Goal: Information Seeking & Learning: Learn about a topic

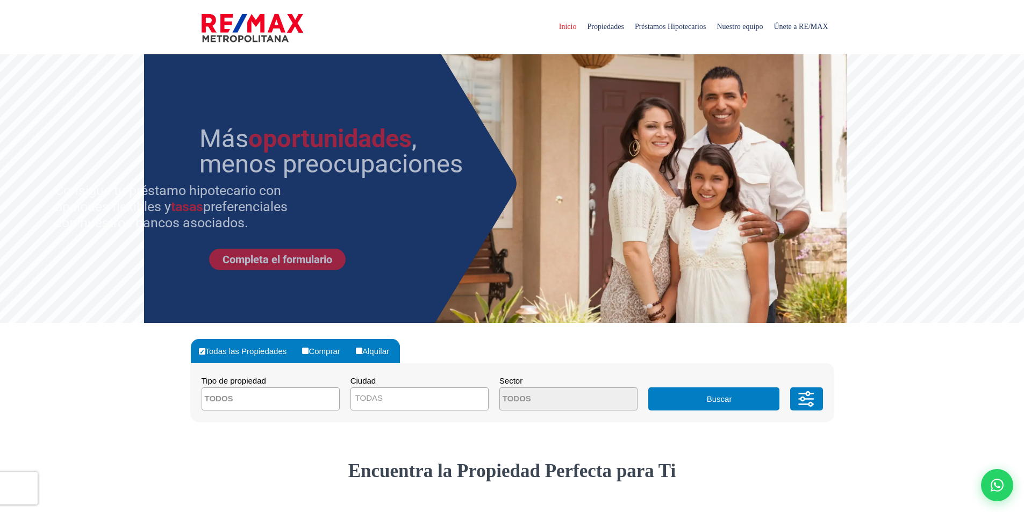
click at [302, 401] on span at bounding box center [271, 399] width 138 height 23
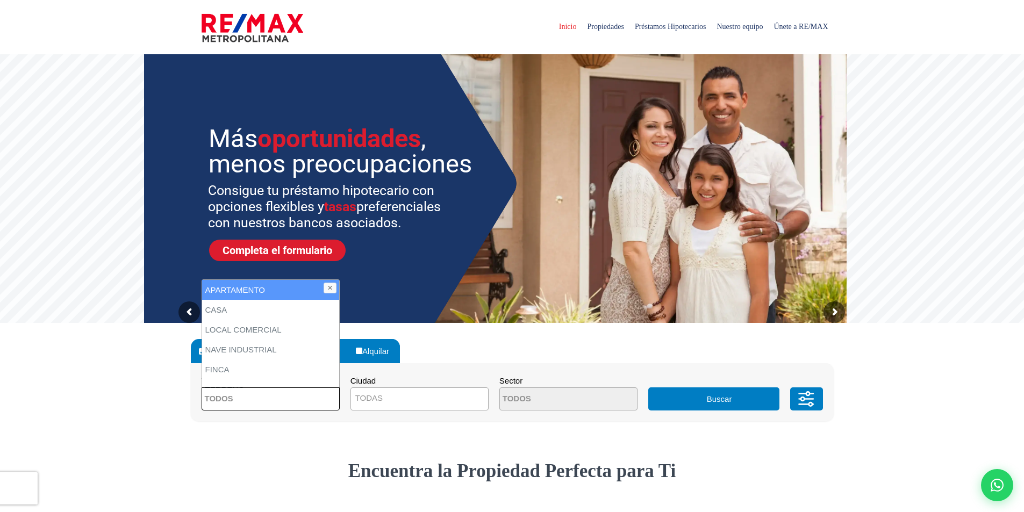
click at [259, 288] on li "APARTAMENTO" at bounding box center [270, 290] width 137 height 20
select select "apartment"
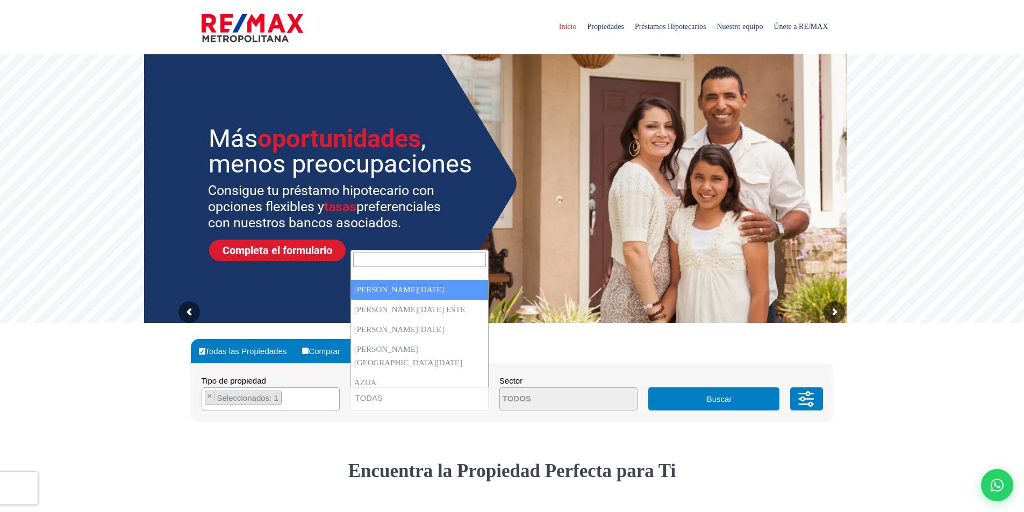
click at [395, 398] on span "TODAS" at bounding box center [419, 398] width 137 height 15
select select "1"
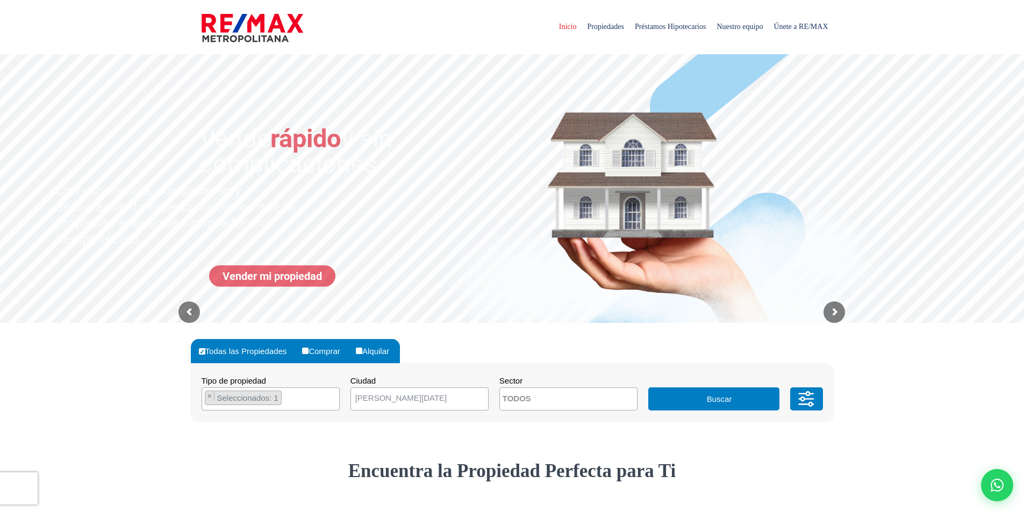
click at [526, 401] on textarea "Search" at bounding box center [552, 399] width 104 height 23
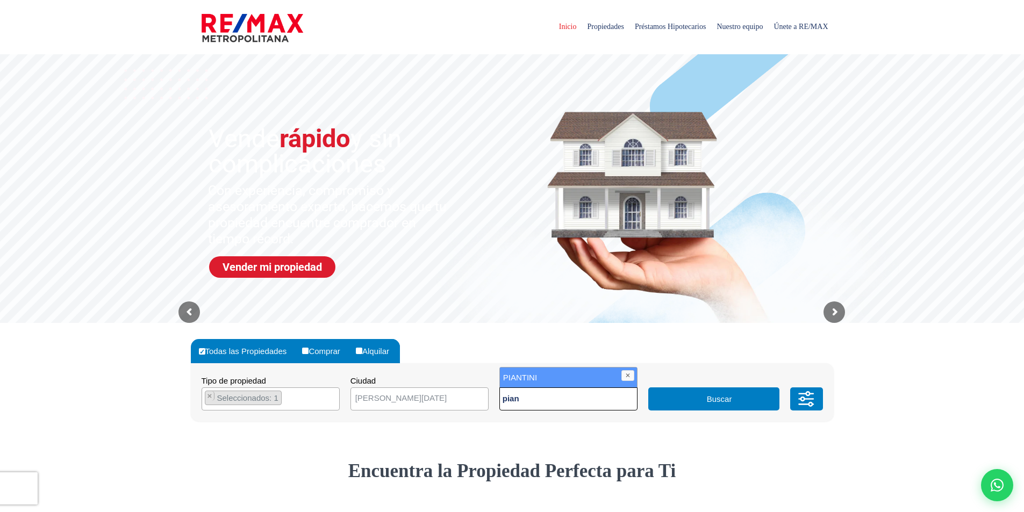
type textarea "pian"
click at [552, 374] on li "PIANTINI" at bounding box center [568, 378] width 137 height 20
select select "156"
click at [742, 402] on button "Buscar" at bounding box center [713, 399] width 131 height 23
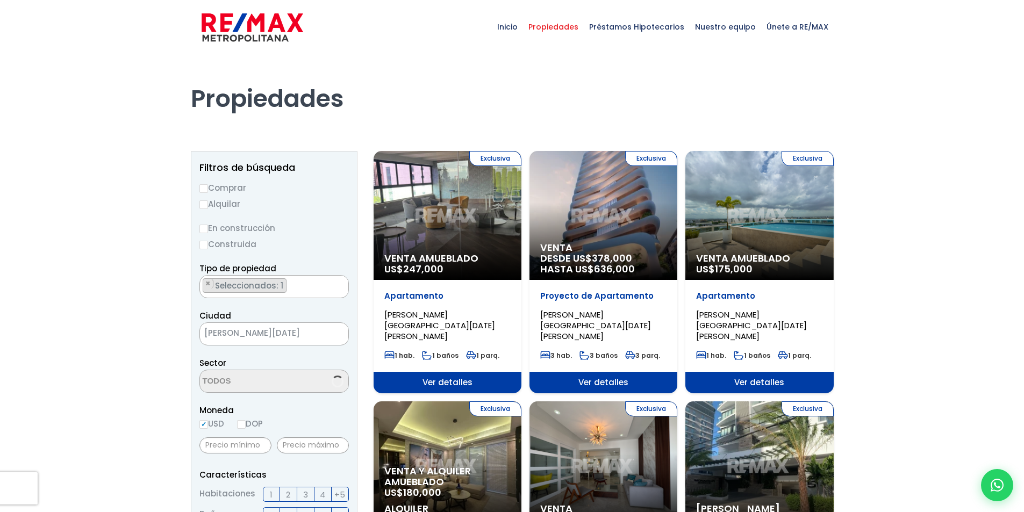
scroll to position [2424, 0]
select select "156"
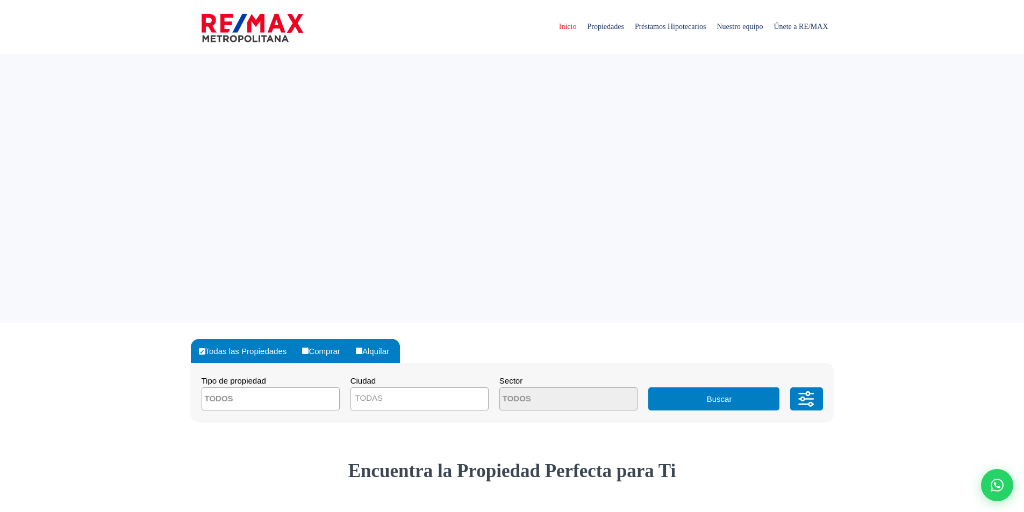
select select "1"
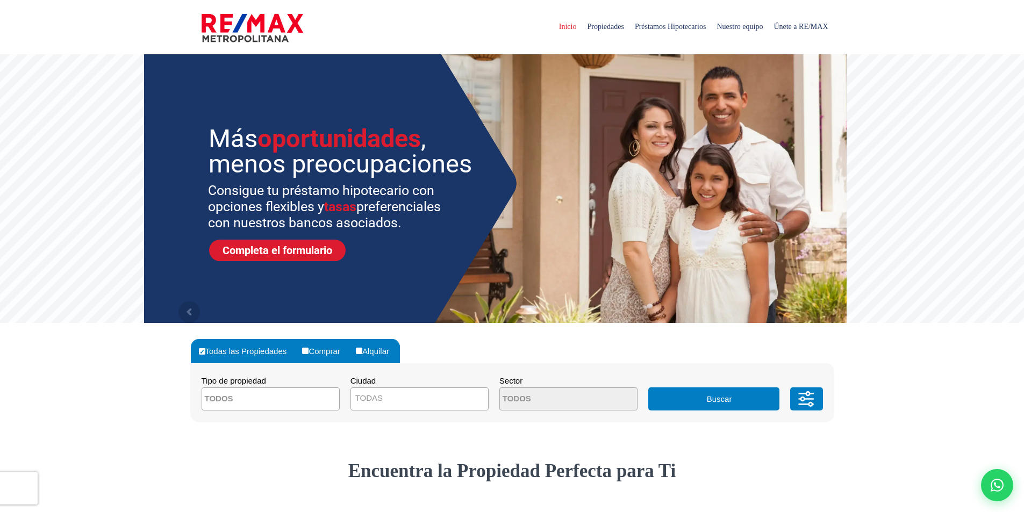
click at [309, 352] on input "Comprar" at bounding box center [305, 351] width 6 height 6
radio input "true"
click at [260, 390] on textarea "Search" at bounding box center [254, 399] width 104 height 23
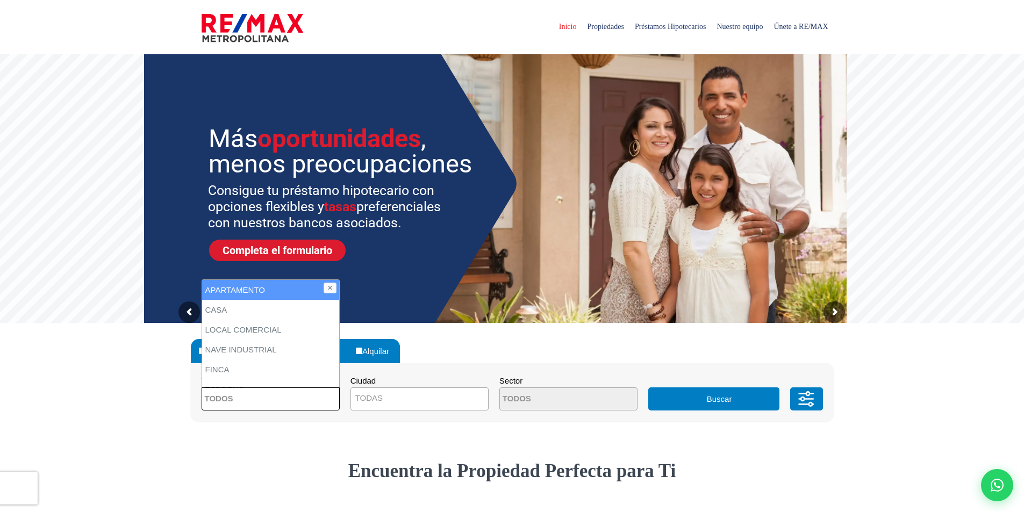
click at [276, 290] on li "APARTAMENTO" at bounding box center [270, 290] width 137 height 20
click at [245, 284] on li "APARTAMENTO" at bounding box center [270, 290] width 137 height 20
select select "apartment"
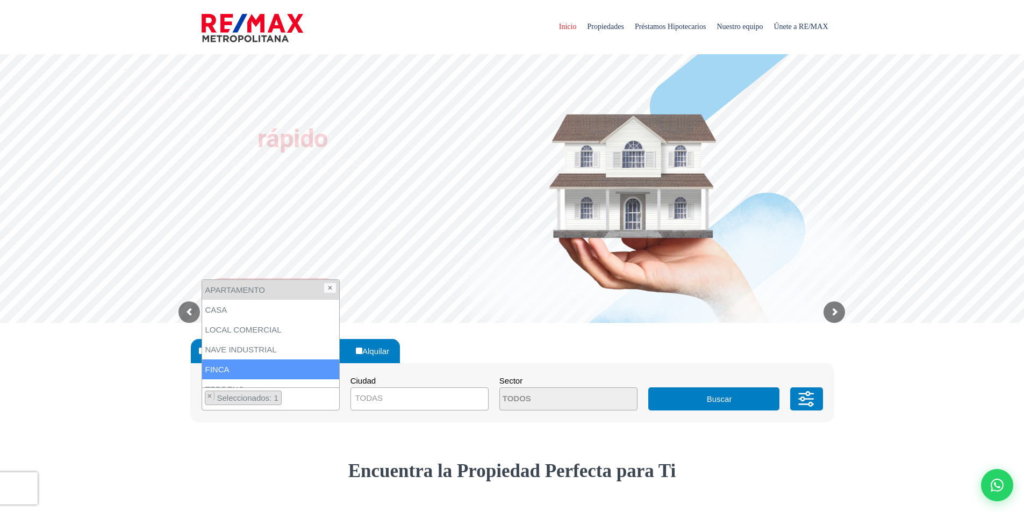
click at [367, 444] on div "Todas las Propiedades Comprar Alquilar Tipo de propiedad APARTAMENTO CASA LOCAL…" at bounding box center [512, 391] width 656 height 136
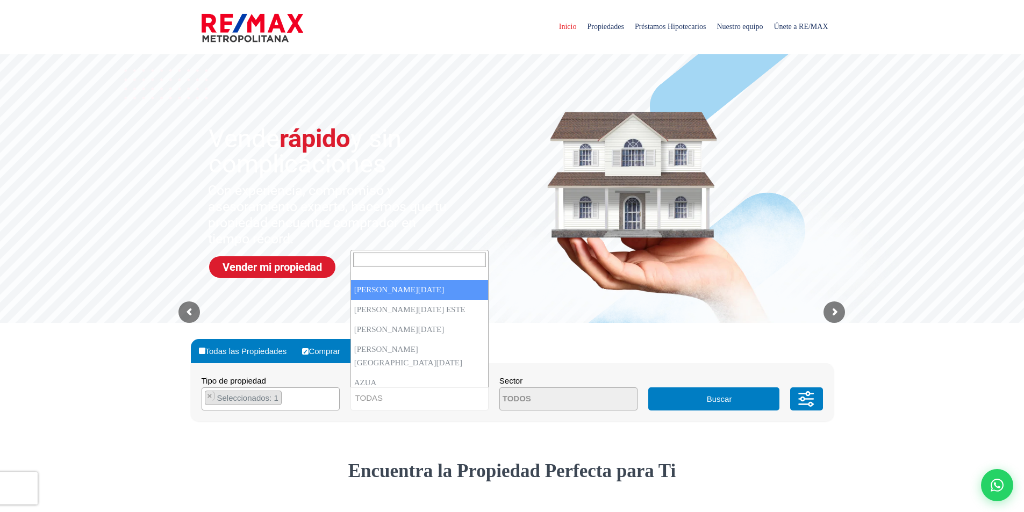
click at [406, 399] on span "TODAS" at bounding box center [419, 398] width 137 height 15
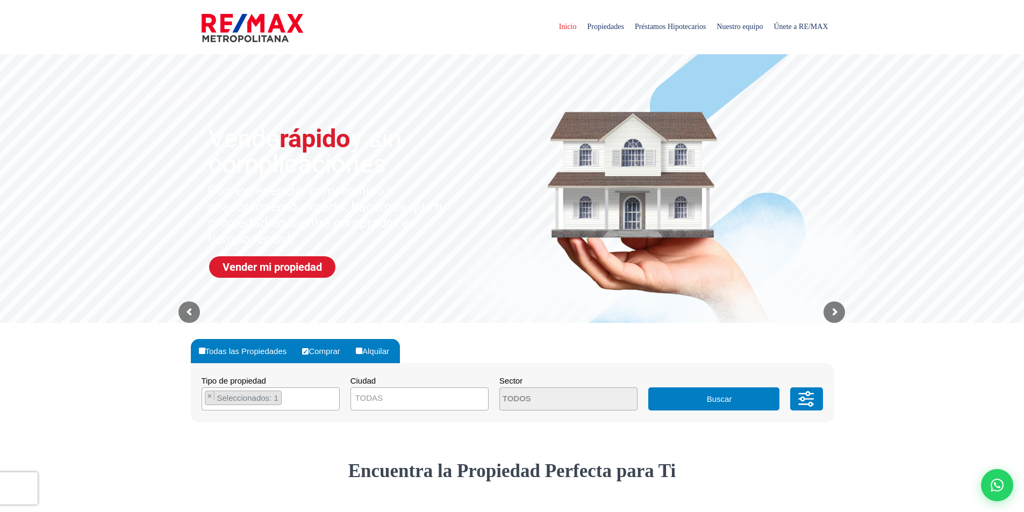
click at [413, 397] on span "TODAS" at bounding box center [419, 398] width 137 height 15
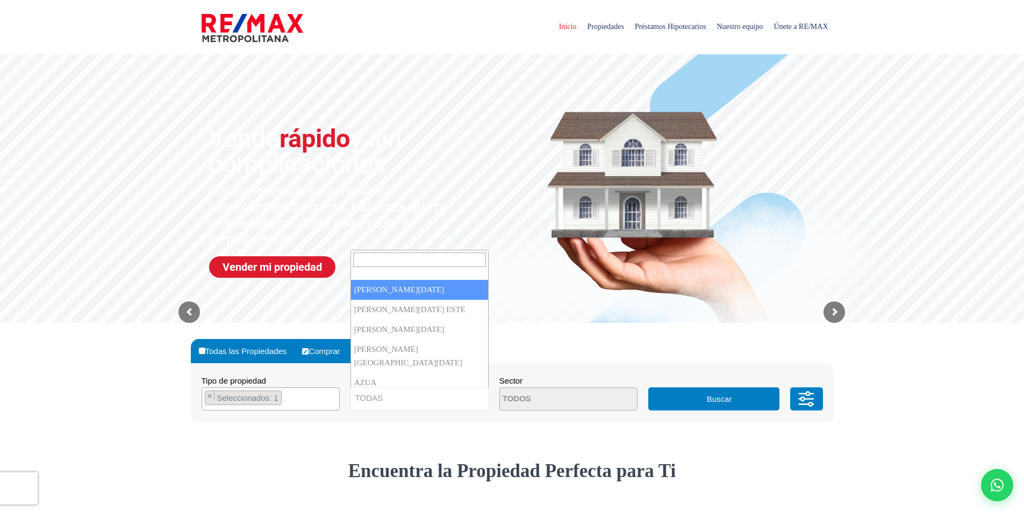
click at [455, 403] on span "TODAS" at bounding box center [419, 398] width 137 height 15
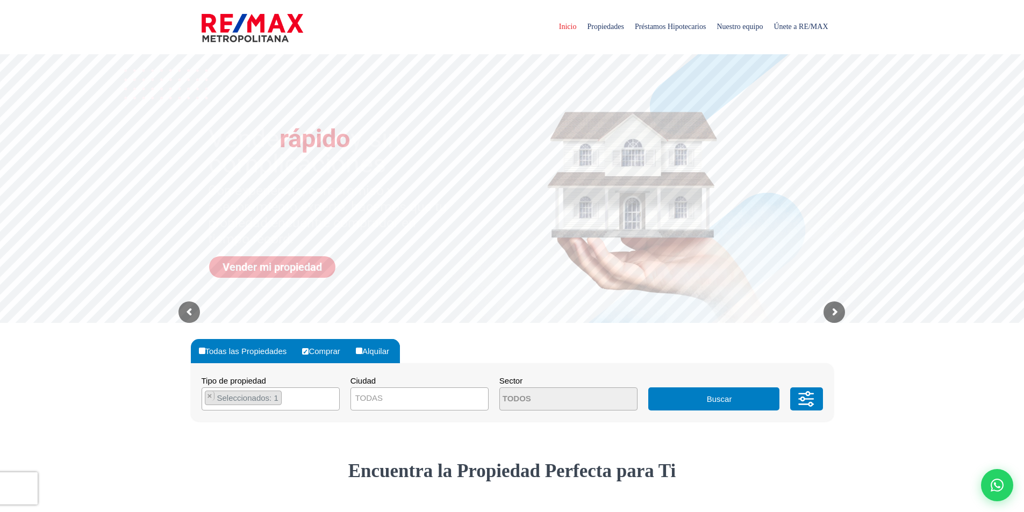
click at [418, 289] on sr7-mask at bounding box center [512, 188] width 1024 height 269
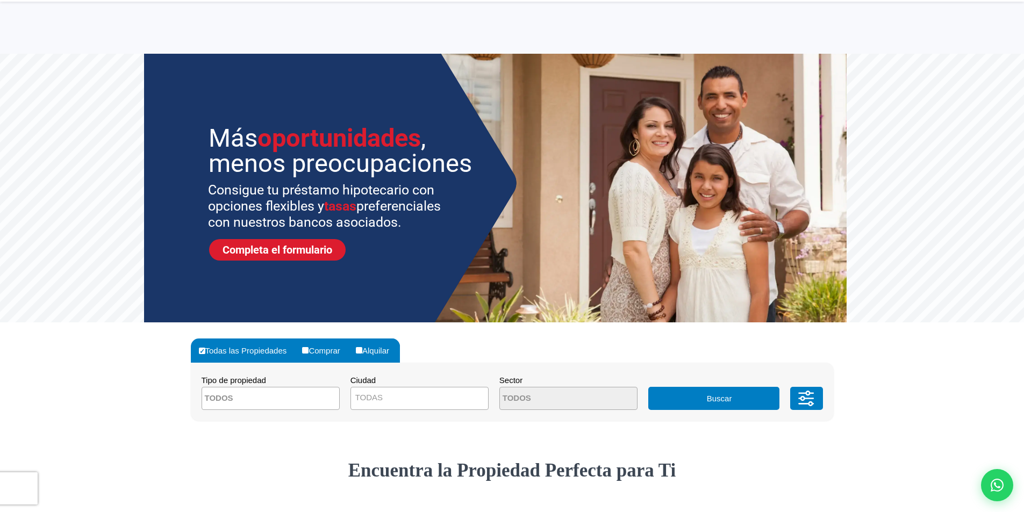
scroll to position [161, 0]
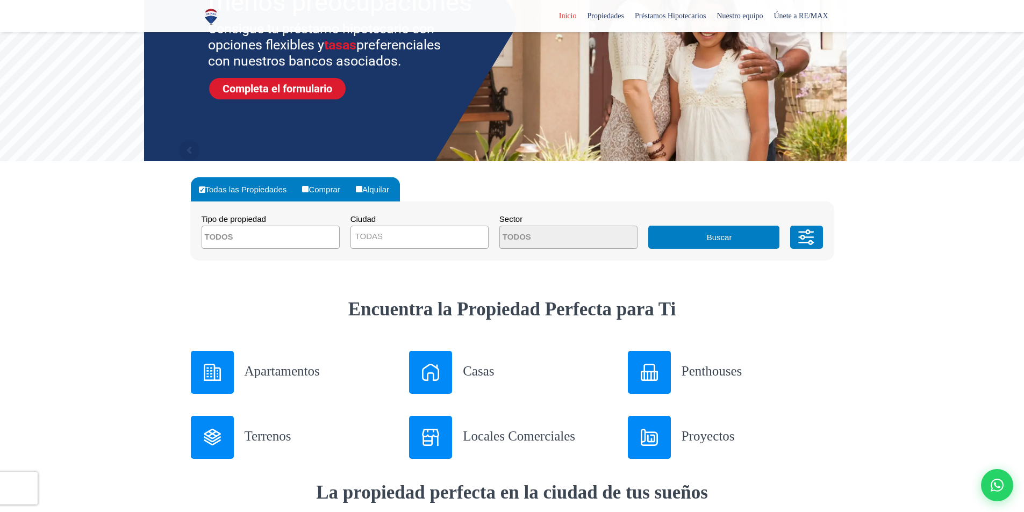
click at [323, 237] on span at bounding box center [271, 237] width 138 height 23
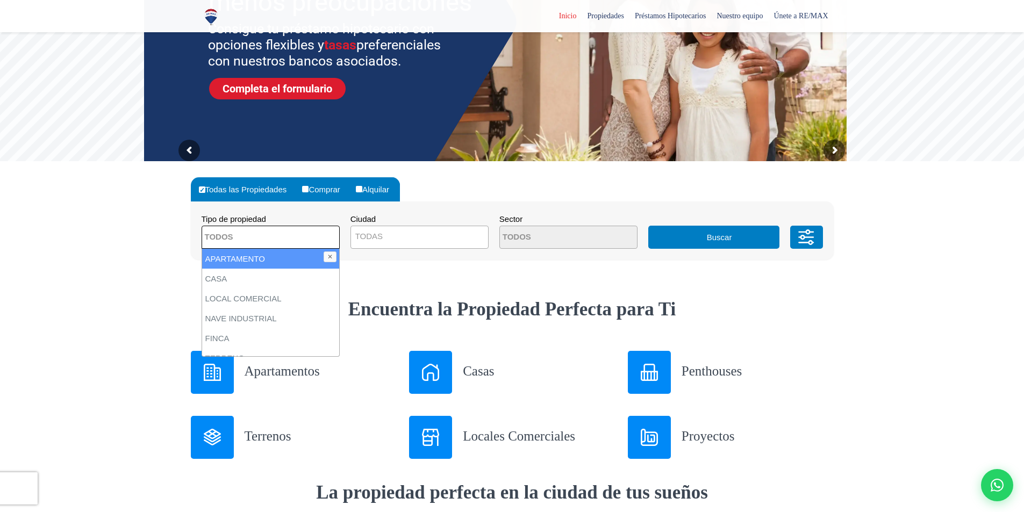
click at [290, 259] on li "APARTAMENTO" at bounding box center [270, 259] width 137 height 20
select select "apartment"
click at [402, 235] on span "TODAS" at bounding box center [419, 236] width 137 height 15
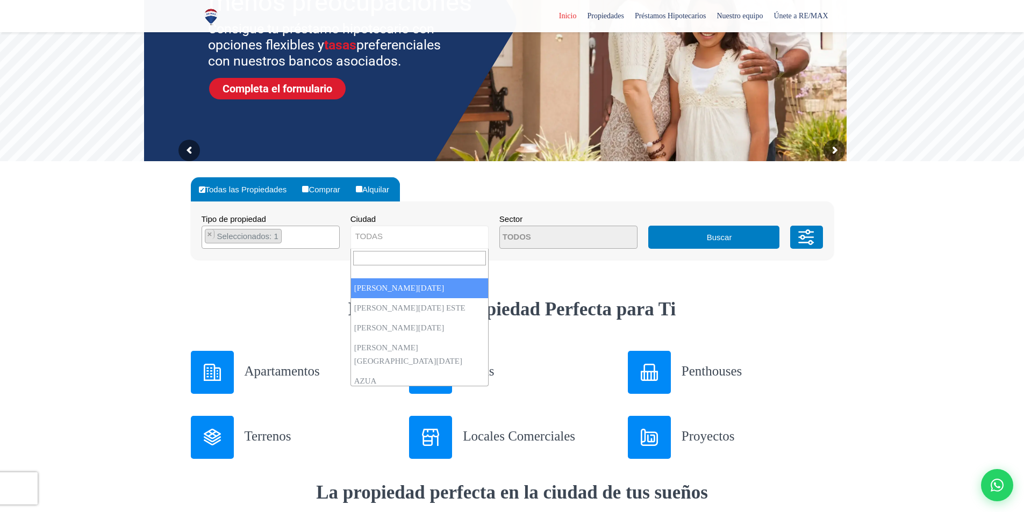
select select "1"
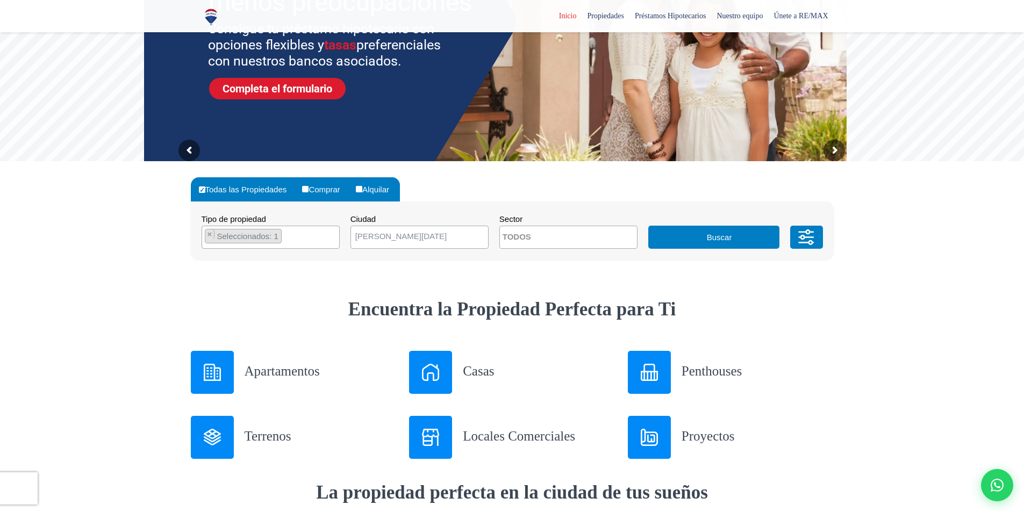
click at [569, 239] on textarea "Search" at bounding box center [552, 237] width 104 height 23
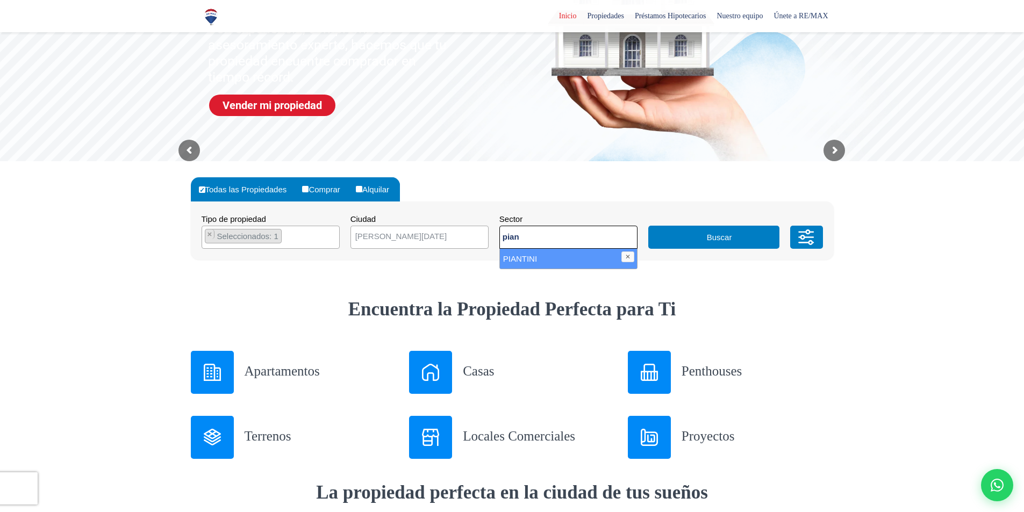
type textarea "pian"
click at [528, 263] on li "PIANTINI" at bounding box center [568, 259] width 137 height 20
select select "156"
click at [306, 188] on input "Comprar" at bounding box center [305, 189] width 6 height 6
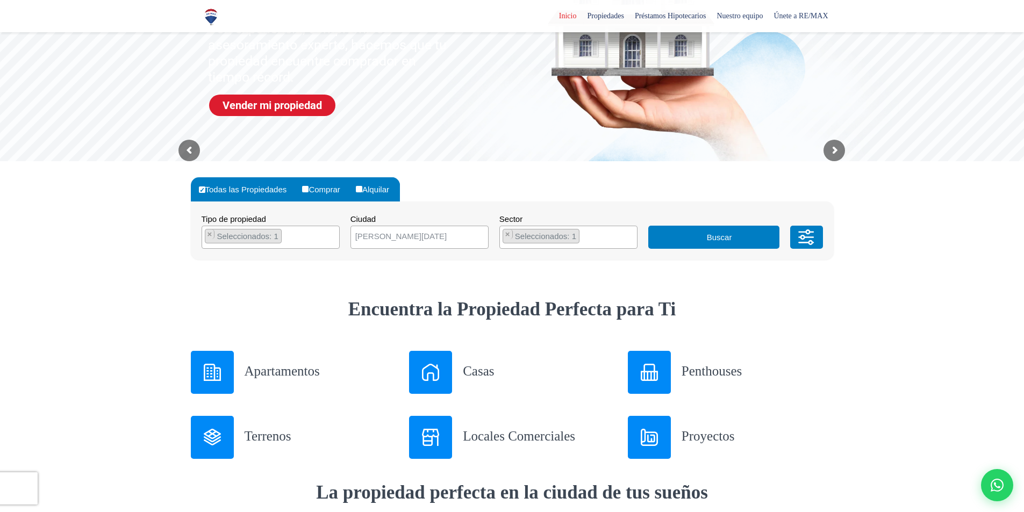
radio input "true"
click at [747, 235] on button "Buscar" at bounding box center [713, 237] width 131 height 23
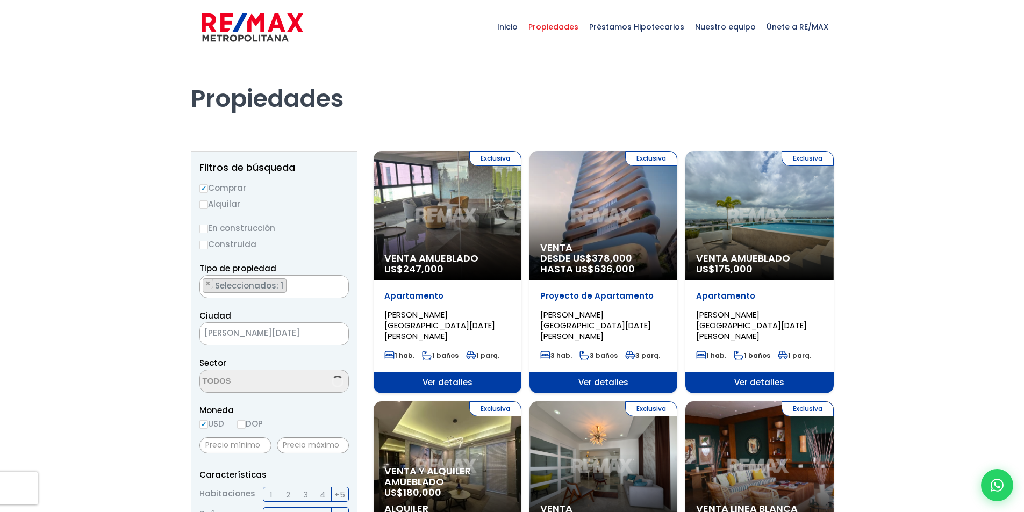
select select "156"
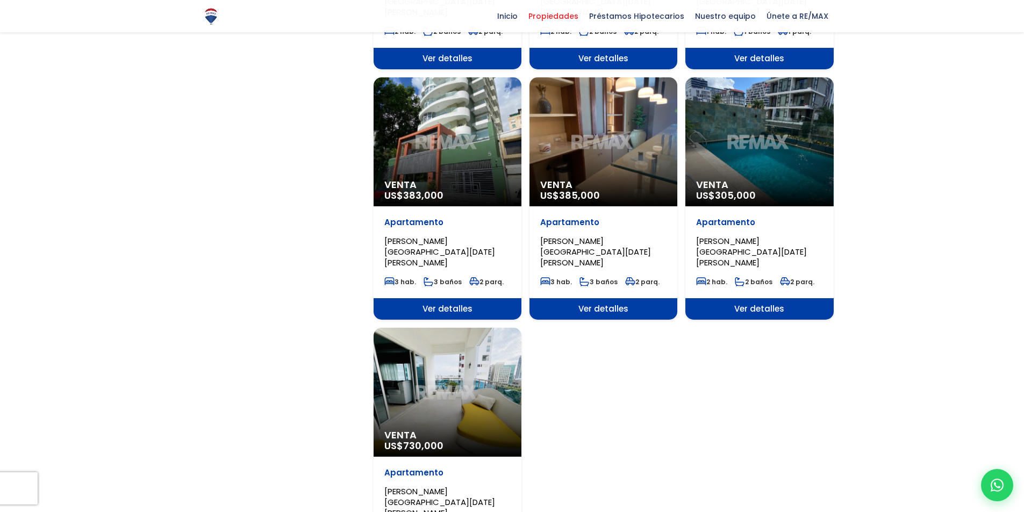
scroll to position [1183, 0]
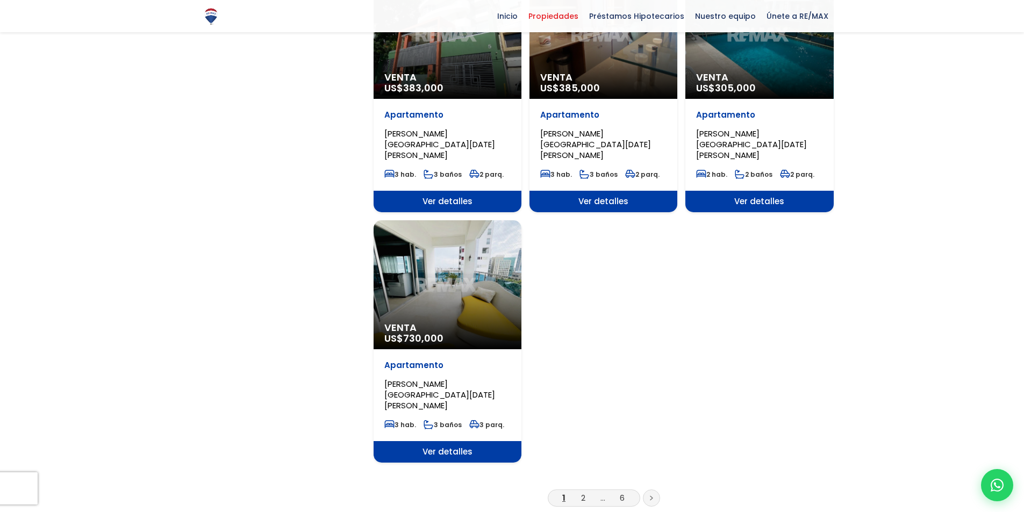
click at [648, 490] on link at bounding box center [651, 498] width 17 height 17
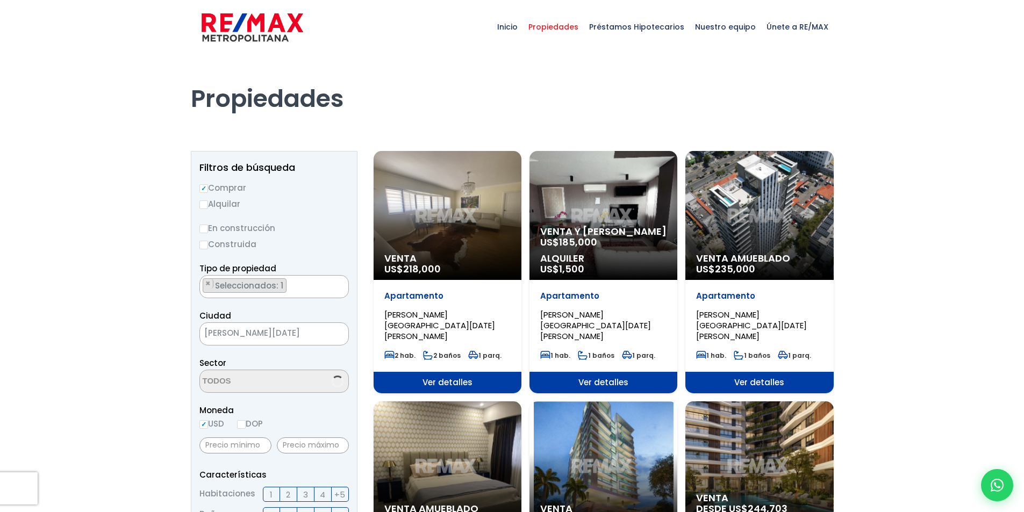
scroll to position [2424, 0]
select select "156"
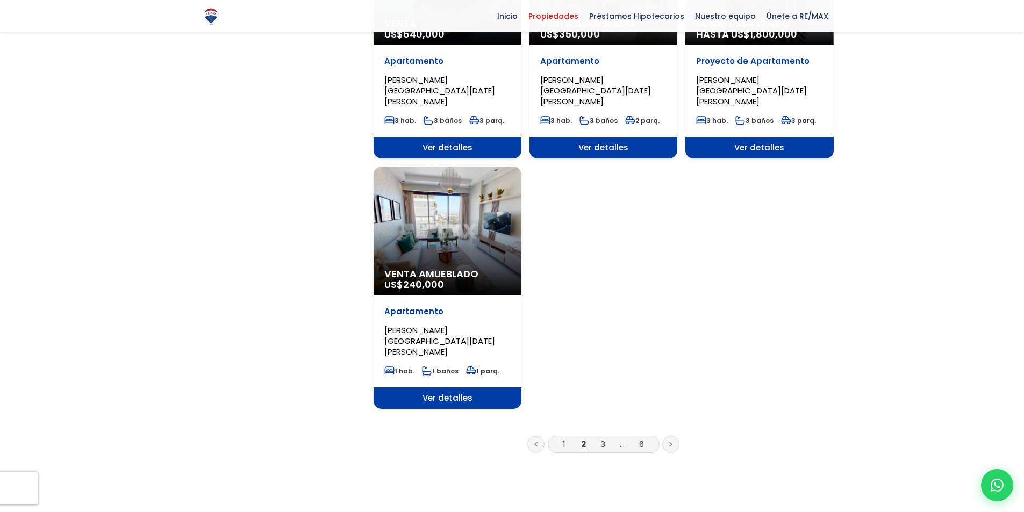
scroll to position [1290, 0]
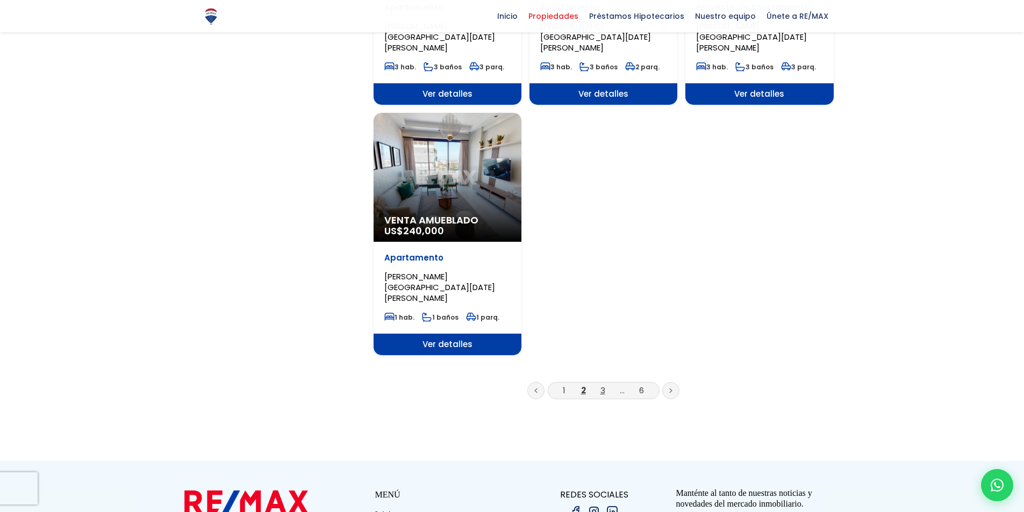
click at [603, 385] on link "3" at bounding box center [603, 390] width 5 height 11
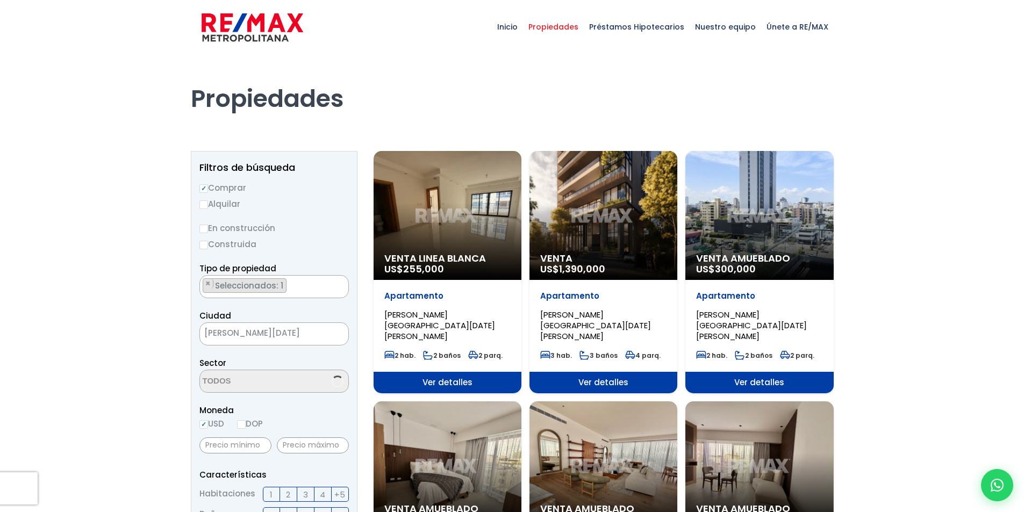
scroll to position [2424, 0]
select select "156"
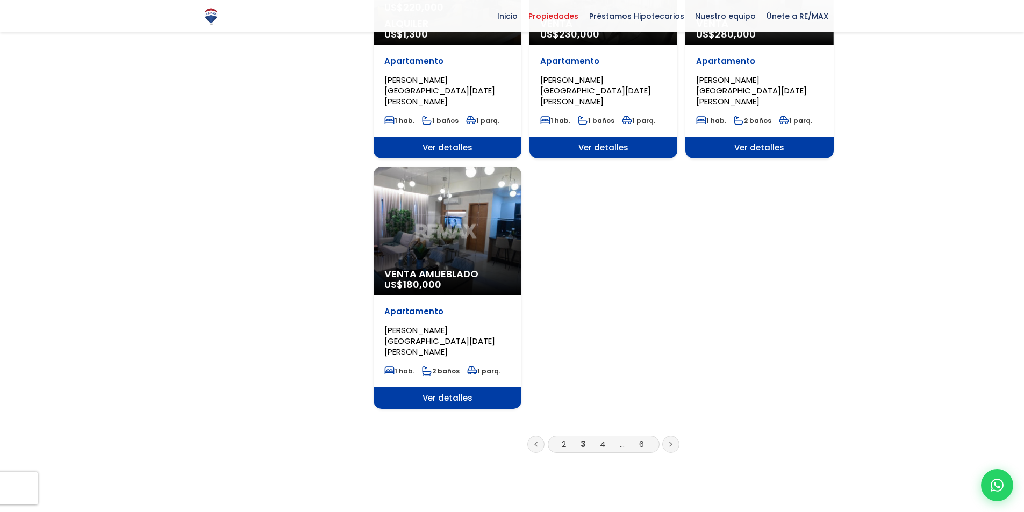
scroll to position [1290, 0]
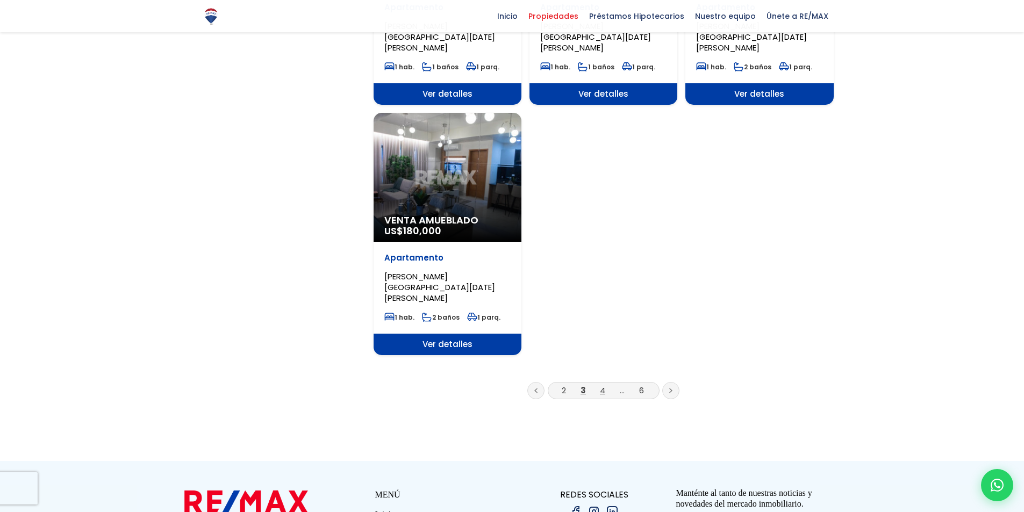
click at [600, 385] on link "4" at bounding box center [602, 390] width 5 height 11
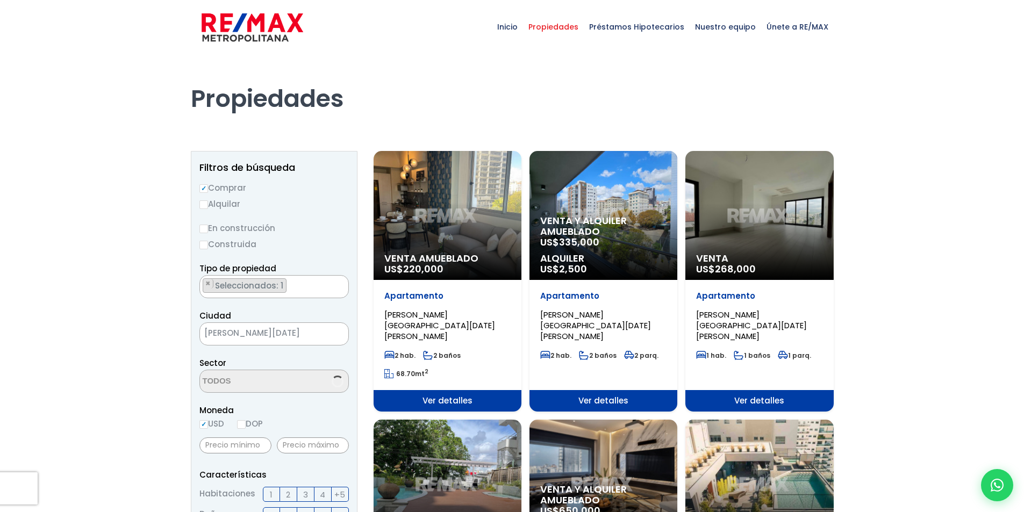
select select "156"
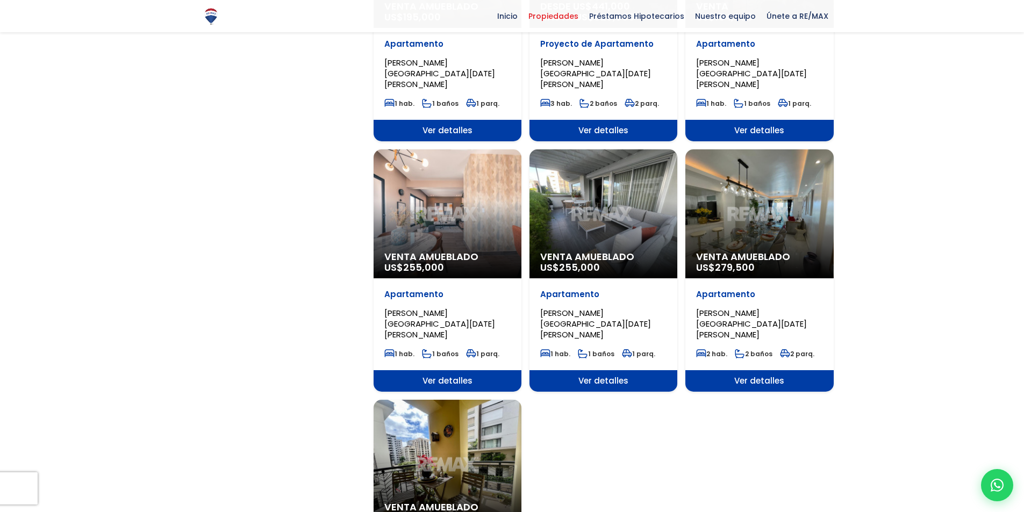
scroll to position [1183, 0]
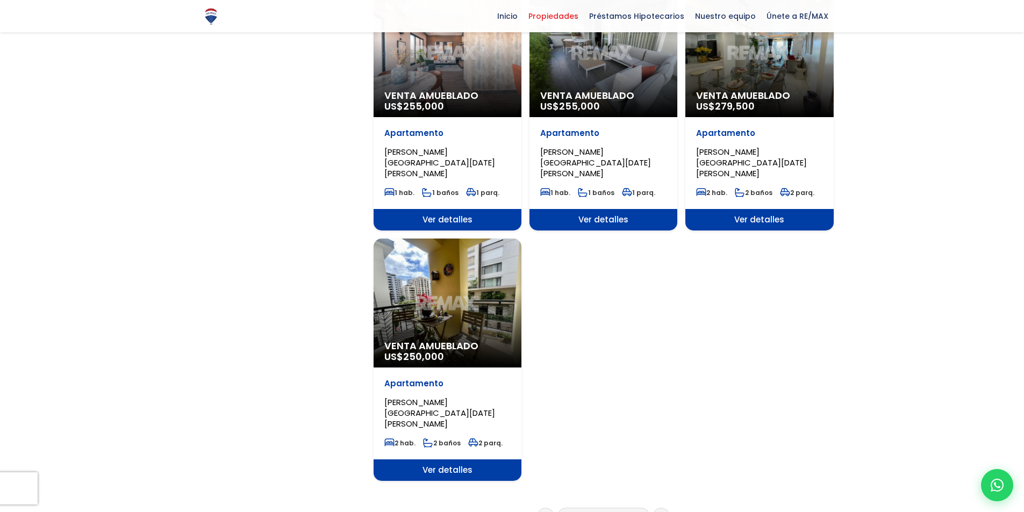
click at [613, 511] on link "5" at bounding box center [612, 516] width 5 height 11
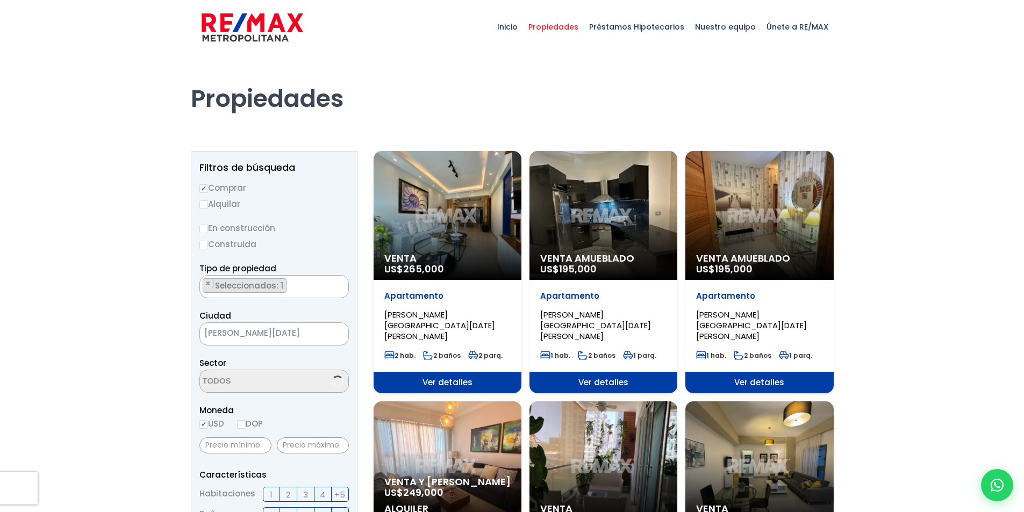
scroll to position [2424, 0]
select select "156"
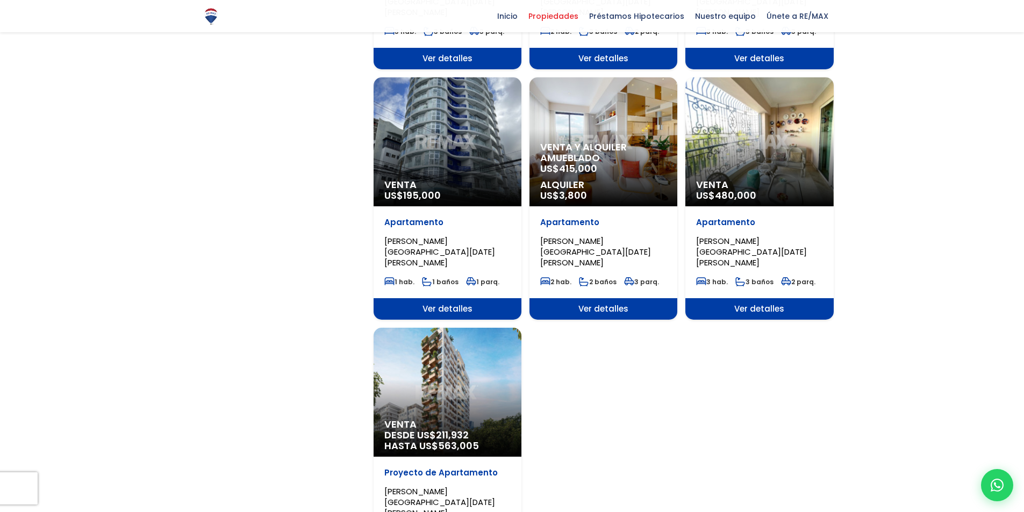
scroll to position [1129, 0]
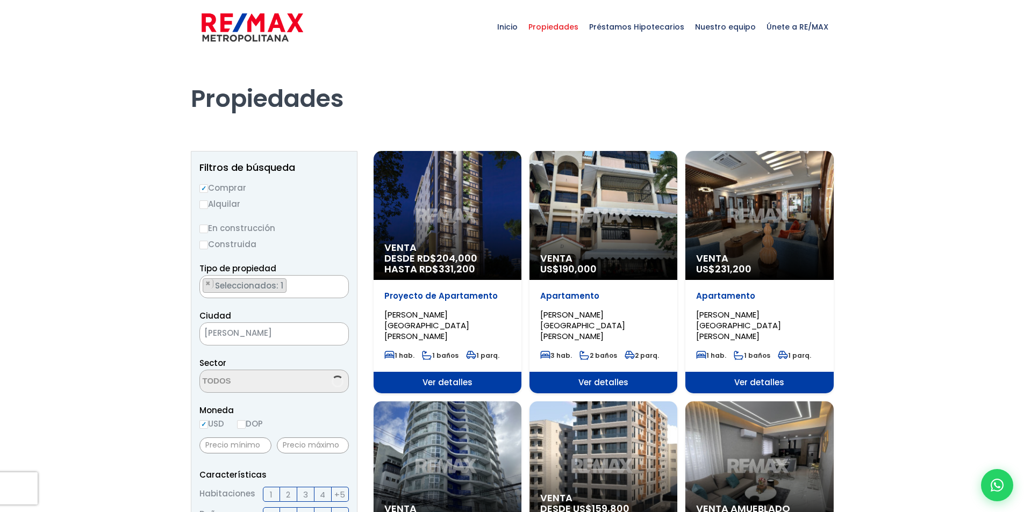
scroll to position [2424, 0]
select select "156"
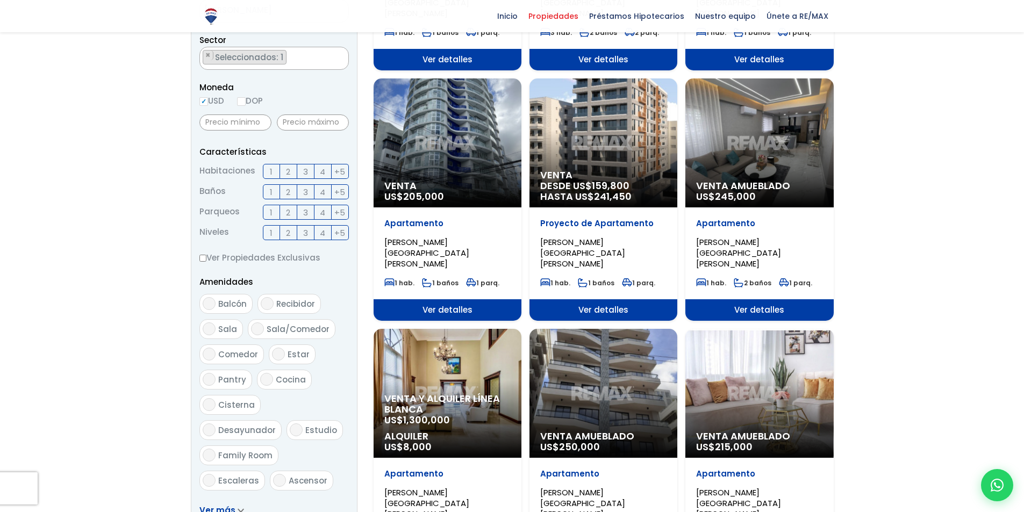
scroll to position [0, 0]
